Goal: Information Seeking & Learning: Check status

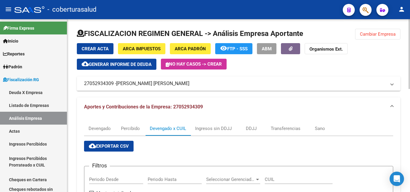
click at [362, 32] on span "Cambiar Empresa" at bounding box center [378, 34] width 36 height 5
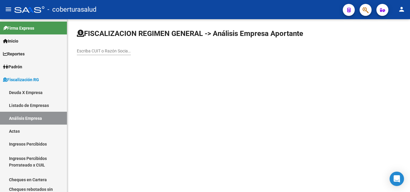
click at [87, 49] on input "Escriba CUIT o Razón Social para buscar" at bounding box center [104, 51] width 54 height 5
paste input "20054097191"
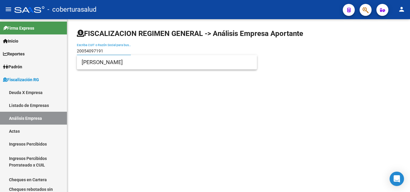
type input "20054097191"
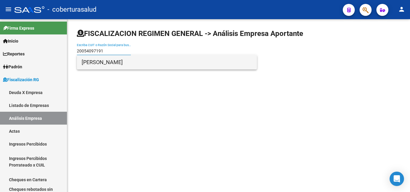
click at [104, 65] on span "[PERSON_NAME]" at bounding box center [167, 62] width 170 height 14
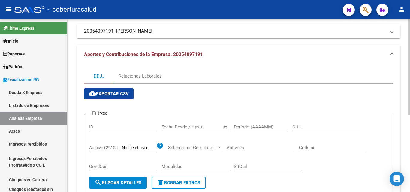
scroll to position [60, 0]
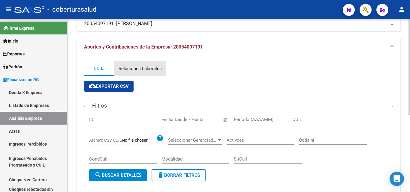
click at [131, 70] on div "Relaciones Laborales" at bounding box center [140, 68] width 43 height 7
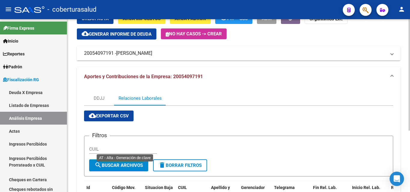
scroll to position [0, 0]
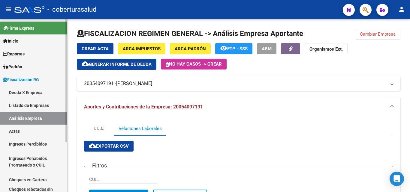
click at [29, 119] on link "Análisis Empresa" at bounding box center [33, 118] width 67 height 13
click at [361, 35] on span "Cambiar Empresa" at bounding box center [378, 34] width 36 height 5
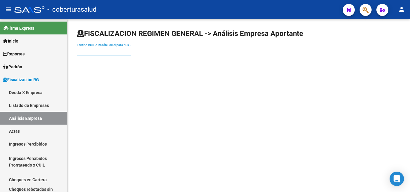
click at [100, 51] on input "Escriba CUIT o Razón Social para buscar" at bounding box center [104, 51] width 54 height 5
paste input "20054097191"
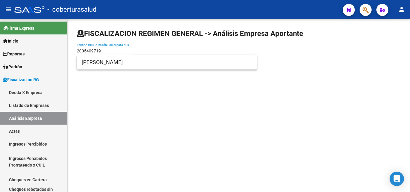
type input "20054097191"
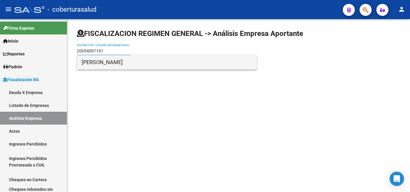
click at [98, 66] on span "[PERSON_NAME]" at bounding box center [167, 62] width 170 height 14
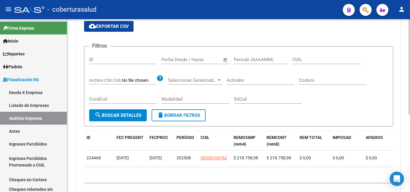
scroll to position [140, 0]
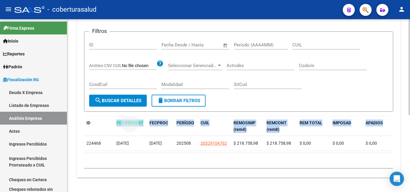
drag, startPoint x: 115, startPoint y: 118, endPoint x: 387, endPoint y: 118, distance: 271.6
click at [388, 120] on div "APADIOS" at bounding box center [380, 123] width 28 height 7
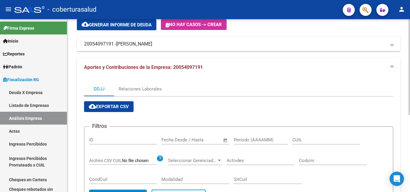
scroll to position [0, 0]
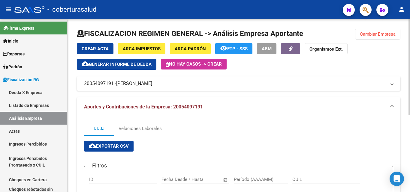
click at [374, 35] on span "Cambiar Empresa" at bounding box center [378, 34] width 36 height 5
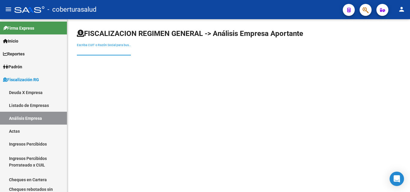
click at [87, 53] on input "Escriba CUIT o Razón Social para buscar" at bounding box center [104, 51] width 54 height 5
paste input "20928007384"
type input "20928007384"
